Goal: Information Seeking & Learning: Find specific fact

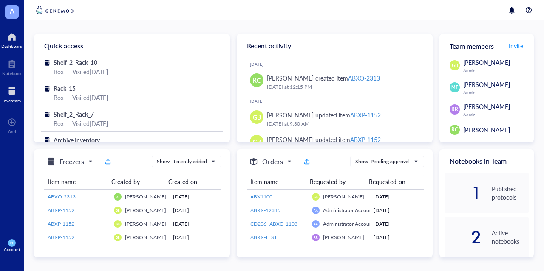
click at [10, 94] on div at bounding box center [12, 92] width 19 height 14
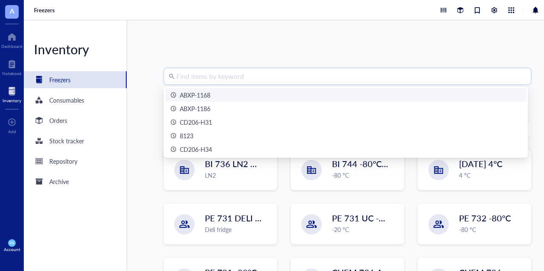
click at [229, 78] on input "search" at bounding box center [351, 76] width 350 height 16
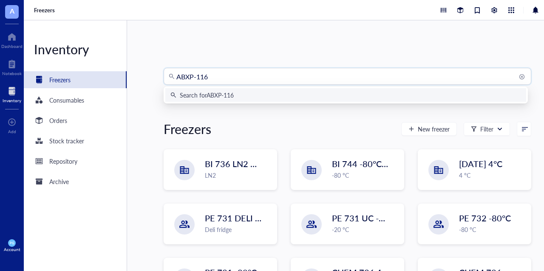
type input "ABXP-1168"
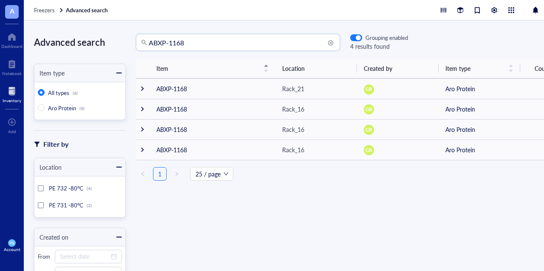
drag, startPoint x: 202, startPoint y: 44, endPoint x: 103, endPoint y: 48, distance: 98.6
click at [103, 48] on div "Advanced search Item type All types (6) Aro Protein (6) Filter by Location PE 7…" at bounding box center [296, 145] width 544 height 251
type input "8224"
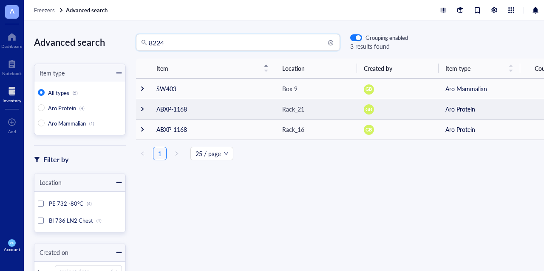
click at [141, 111] on div at bounding box center [142, 109] width 6 height 6
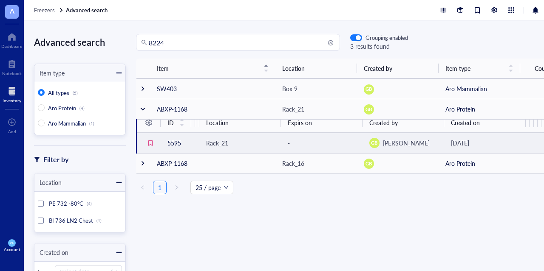
click at [211, 141] on div "Rack_21" at bounding box center [217, 142] width 22 height 9
click at [169, 142] on td "5595" at bounding box center [176, 143] width 31 height 20
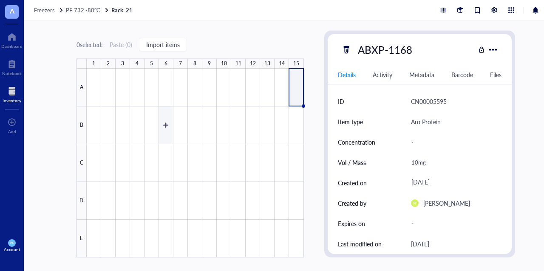
type textarea "Keep everyone on the same page…"
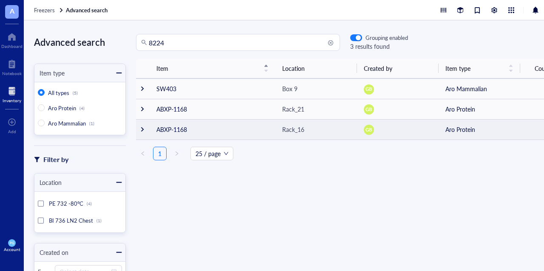
click at [149, 125] on td at bounding box center [143, 129] width 14 height 20
click at [142, 128] on div at bounding box center [142, 130] width 6 height 6
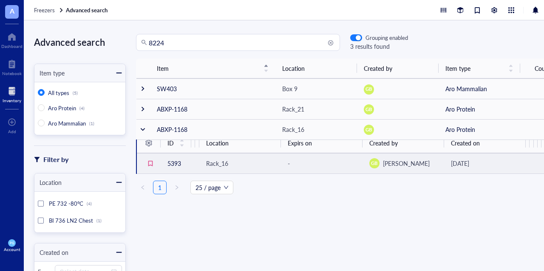
click at [217, 163] on div "Rack_16" at bounding box center [217, 163] width 22 height 9
click at [175, 164] on td "5393" at bounding box center [176, 163] width 31 height 20
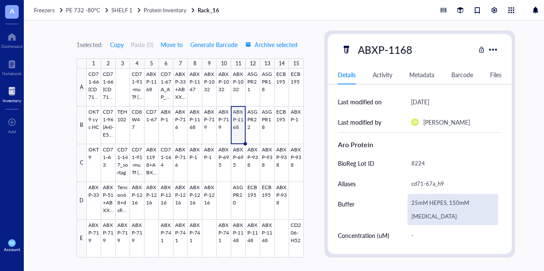
scroll to position [130, 0]
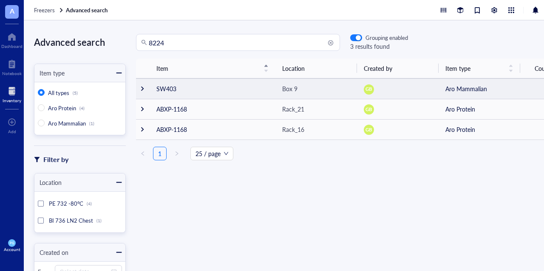
click at [141, 91] on div at bounding box center [142, 89] width 6 height 6
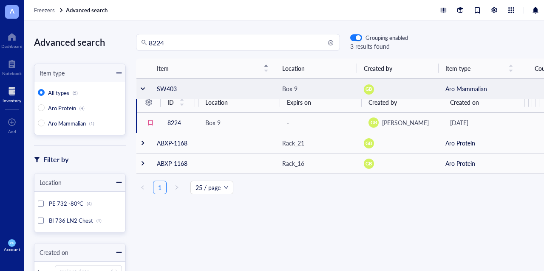
click at [141, 91] on div at bounding box center [143, 89] width 6 height 6
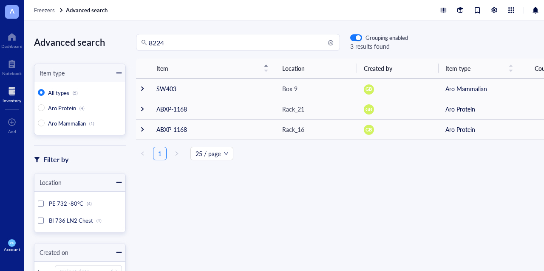
click at [177, 44] on input "8224" at bounding box center [242, 42] width 186 height 16
drag, startPoint x: 184, startPoint y: 46, endPoint x: 44, endPoint y: 39, distance: 140.3
click at [44, 39] on div "Advanced search Item type All types (5) Aro Protein (4) Aro Mammalian (1) Filte…" at bounding box center [296, 145] width 544 height 251
type input "ABXP-1168"
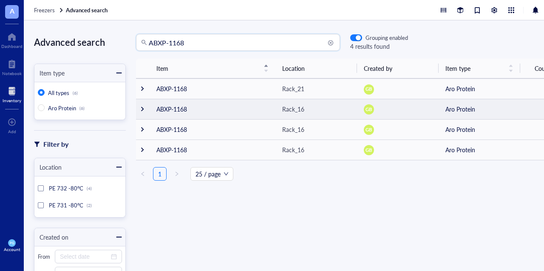
click at [142, 110] on div at bounding box center [142, 109] width 6 height 6
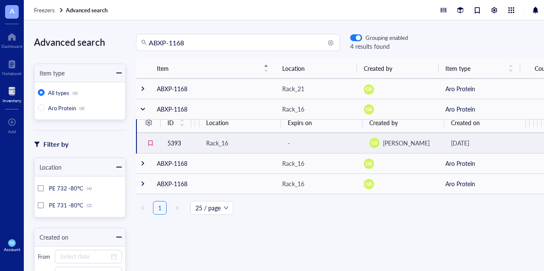
click at [174, 141] on td "5393" at bounding box center [176, 143] width 31 height 20
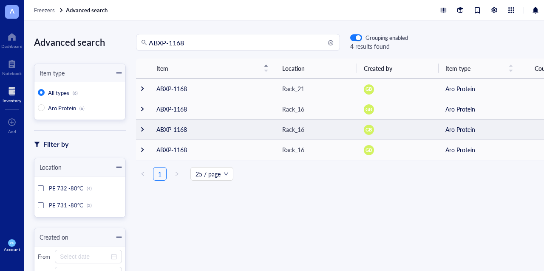
click at [146, 129] on td at bounding box center [143, 129] width 14 height 20
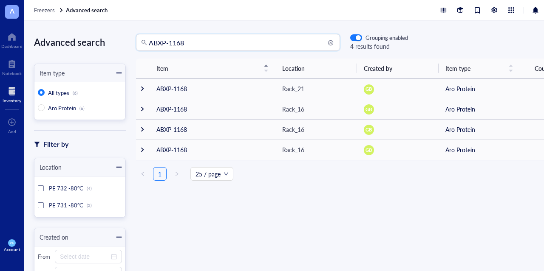
drag, startPoint x: 195, startPoint y: 45, endPoint x: 113, endPoint y: 46, distance: 82.0
click at [117, 42] on div "Advanced search Item type All types (6) Aro Protein (6) Filter by Location PE 7…" at bounding box center [296, 145] width 544 height 251
type input "8224"
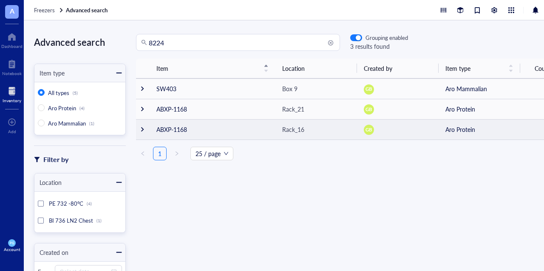
click at [141, 130] on div at bounding box center [142, 130] width 6 height 6
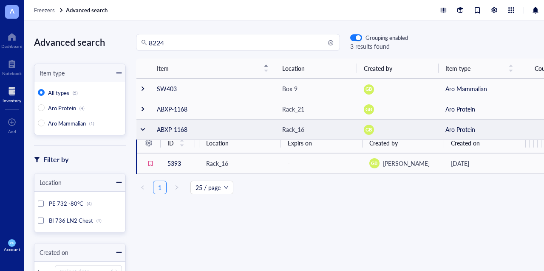
click at [143, 130] on div at bounding box center [143, 130] width 6 height 6
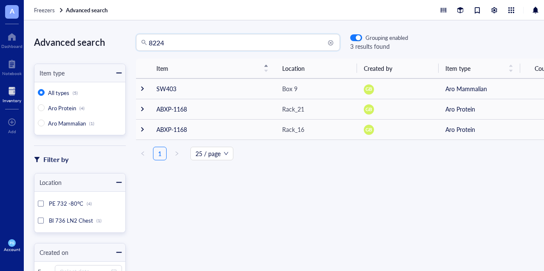
drag, startPoint x: 166, startPoint y: 44, endPoint x: 107, endPoint y: 41, distance: 59.1
click at [107, 41] on div "Advanced search Item type All types (5) Aro Protein (4) Aro Mammalian (1) Filte…" at bounding box center [296, 145] width 544 height 251
type input "ABXP-1168"
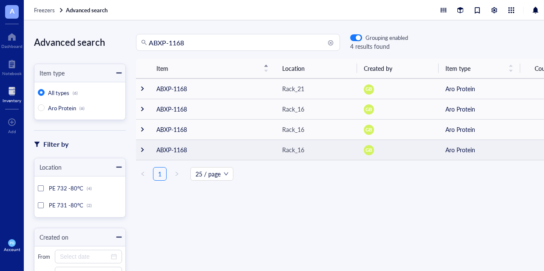
click at [141, 151] on div at bounding box center [142, 150] width 6 height 6
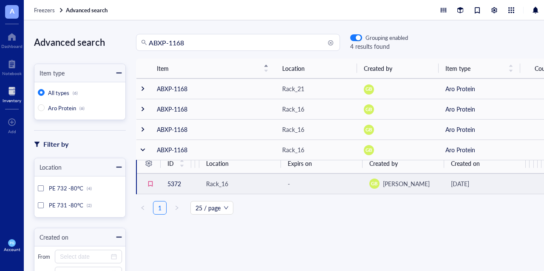
click at [174, 182] on td "5372" at bounding box center [176, 184] width 31 height 20
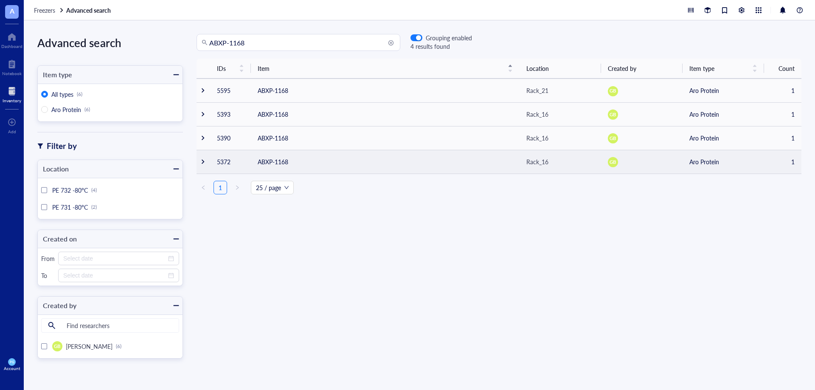
click at [203, 158] on td at bounding box center [204, 162] width 14 height 24
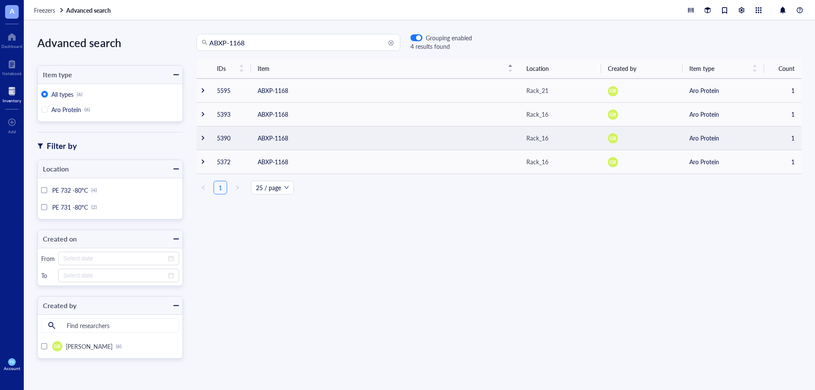
click at [206, 133] on td at bounding box center [204, 138] width 14 height 24
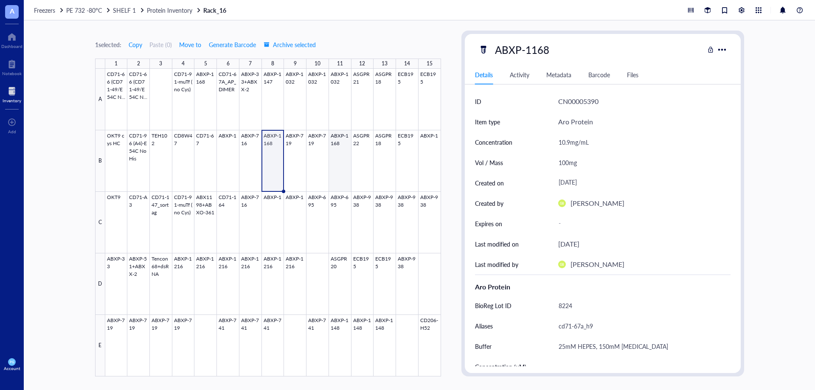
click at [348, 165] on div at bounding box center [273, 223] width 336 height 308
